Goal: Task Accomplishment & Management: Use online tool/utility

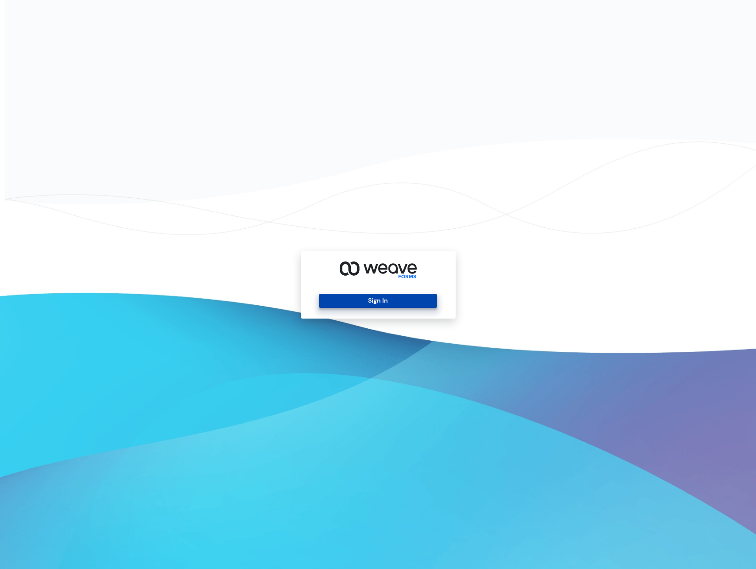
click at [391, 302] on button "Sign In" at bounding box center [378, 301] width 118 height 14
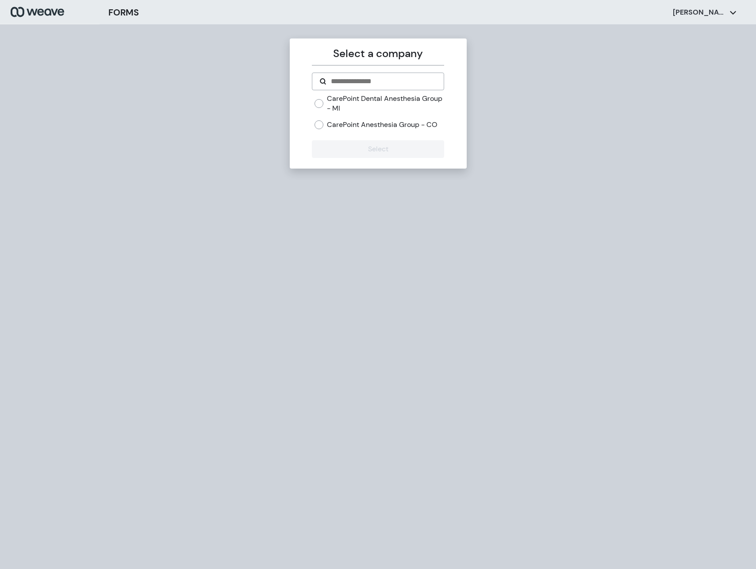
click at [341, 105] on label "CarePoint Dental Anesthesia Group - MI" at bounding box center [385, 103] width 117 height 19
click at [374, 153] on button "Select" at bounding box center [378, 149] width 132 height 18
